Goal: Information Seeking & Learning: Learn about a topic

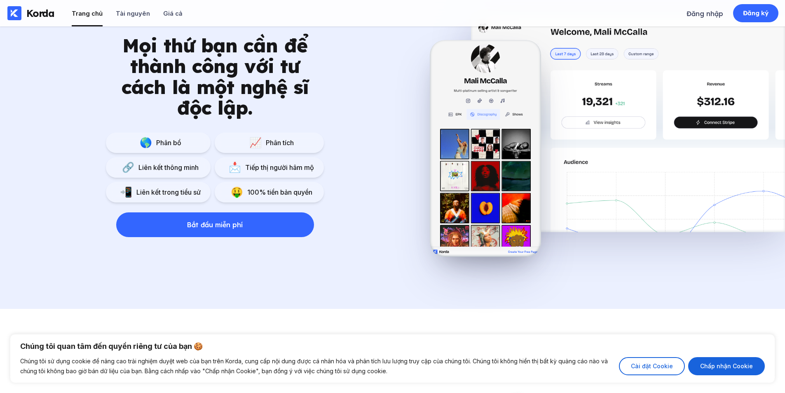
scroll to position [608, 0]
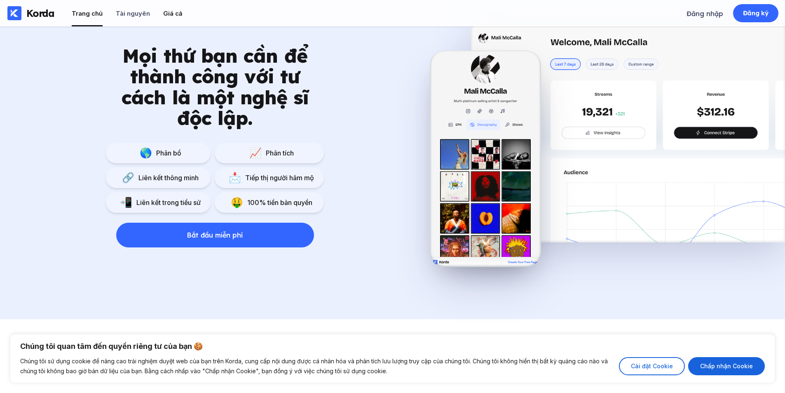
click at [174, 18] on li "Giá cả" at bounding box center [172, 13] width 19 height 26
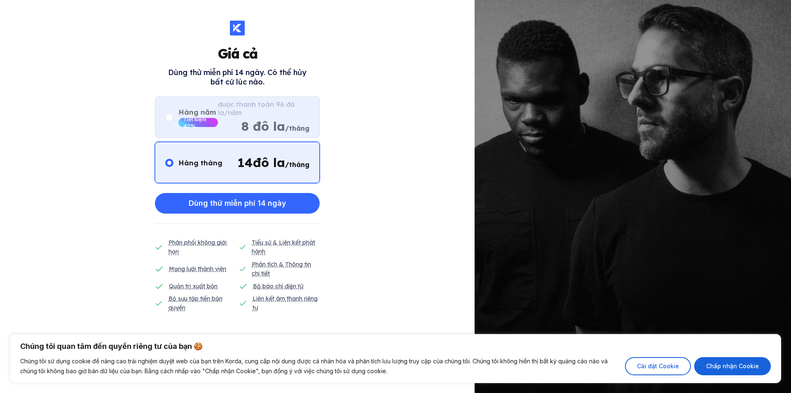
click at [169, 117] on circle at bounding box center [169, 117] width 4 height 4
click at [166, 113] on input "radio" at bounding box center [165, 113] width 0 height 0
radio input "false"
radio input "true"
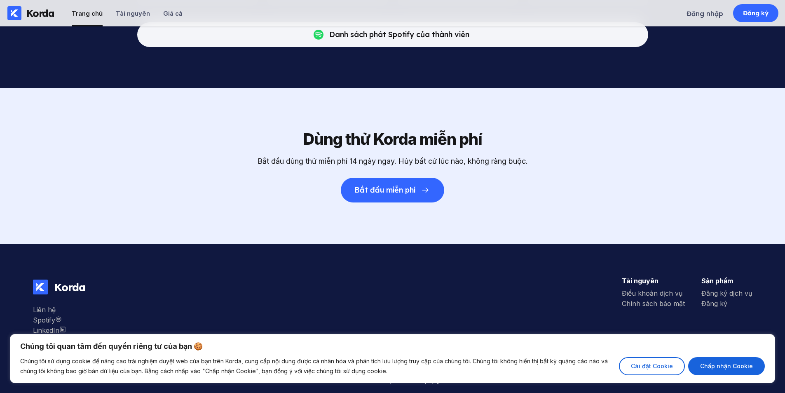
scroll to position [2632, 0]
